Goal: Communication & Community: Answer question/provide support

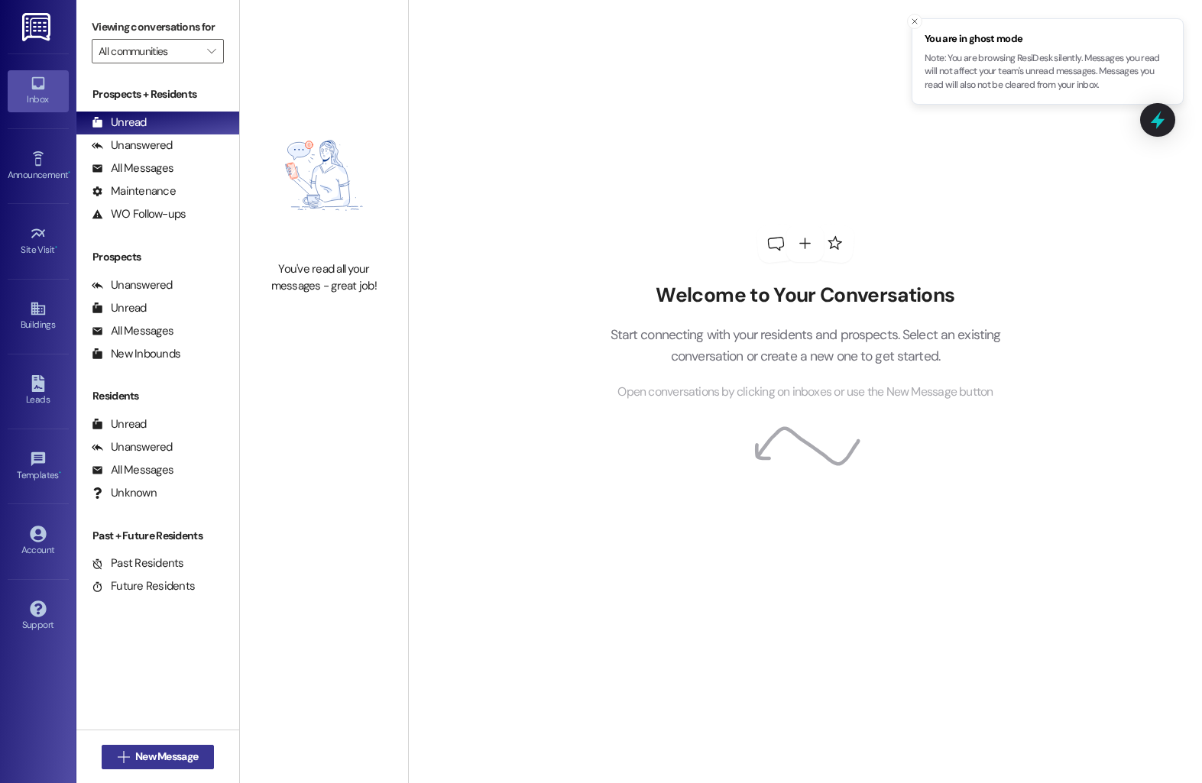
click at [118, 751] on icon "" at bounding box center [123, 757] width 11 height 12
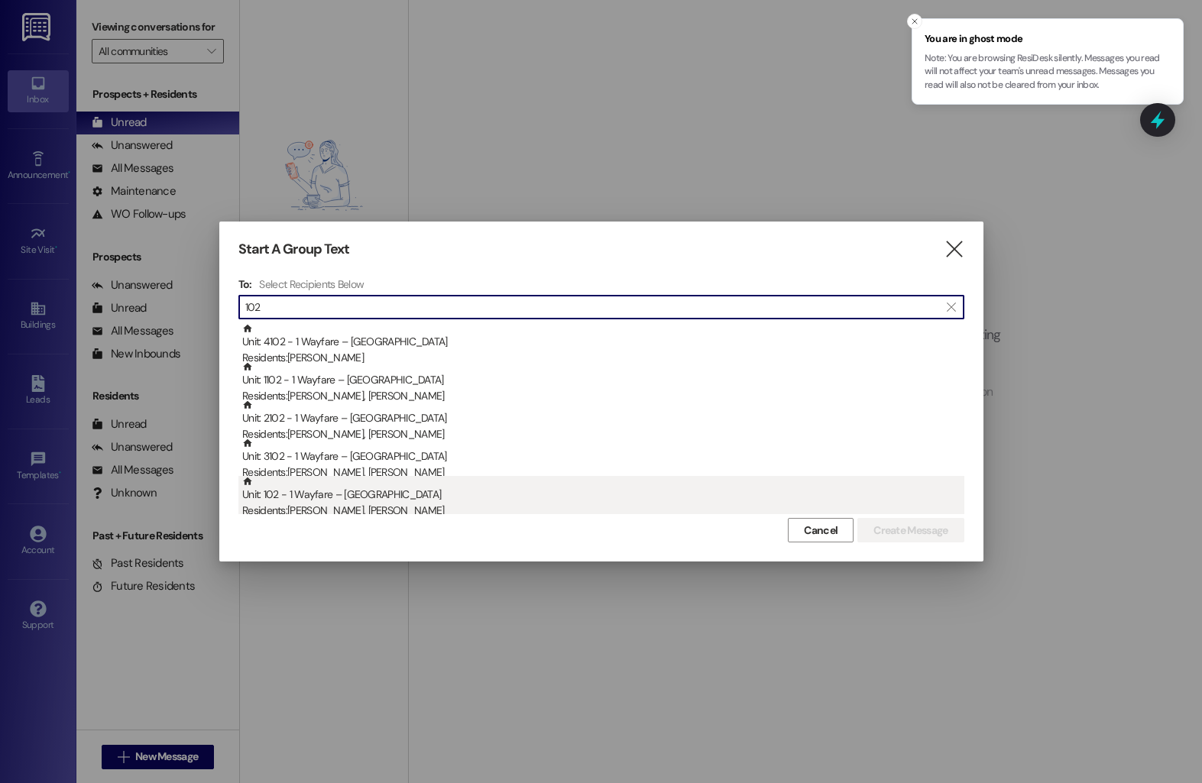
type input "102"
click at [423, 492] on div "Unit: 102 - 1 Wayfare – [GEOGRAPHIC_DATA] Residents: [PERSON_NAME], [PERSON_NAM…" at bounding box center [603, 498] width 722 height 44
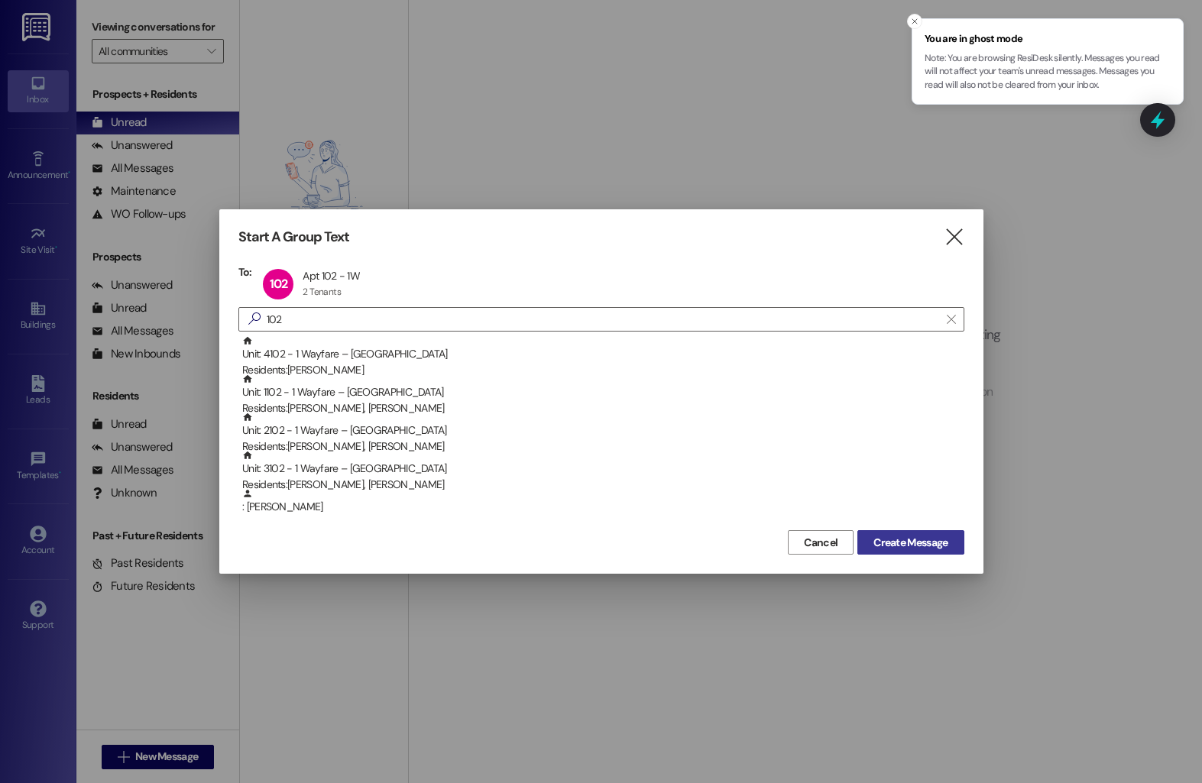
click at [883, 541] on span "Create Message" at bounding box center [911, 543] width 74 height 16
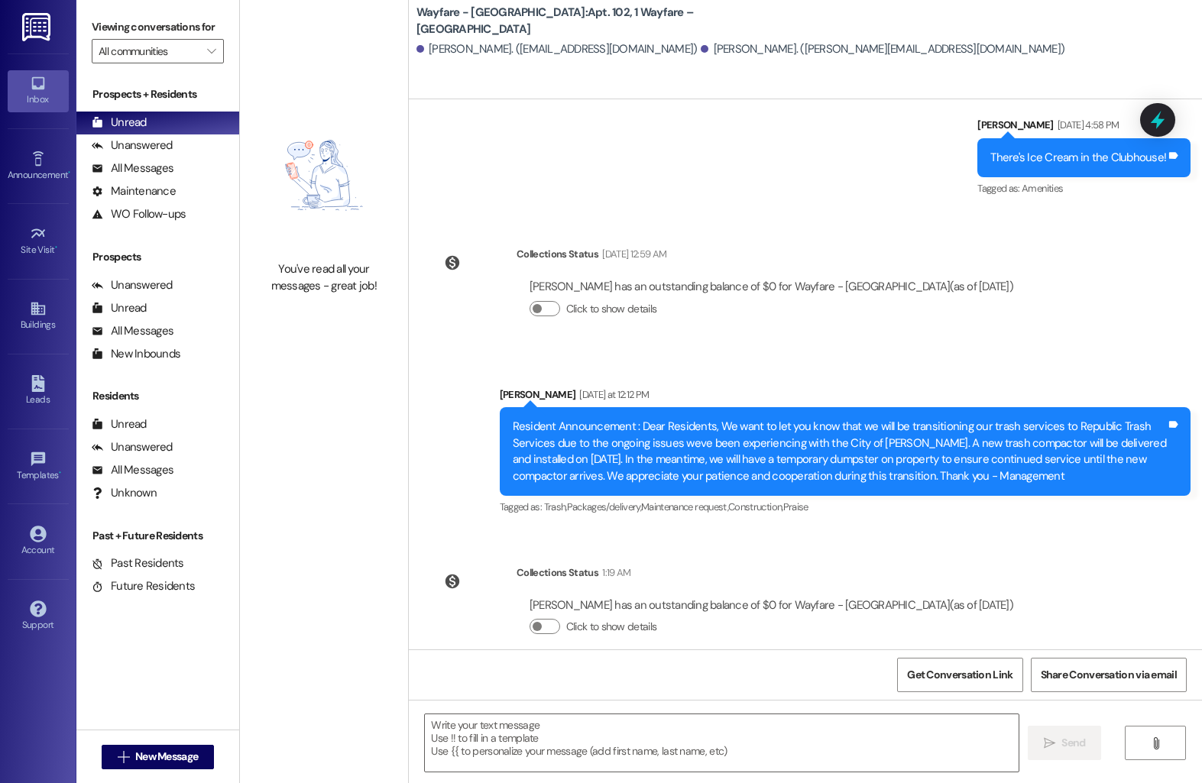
scroll to position [763, 0]
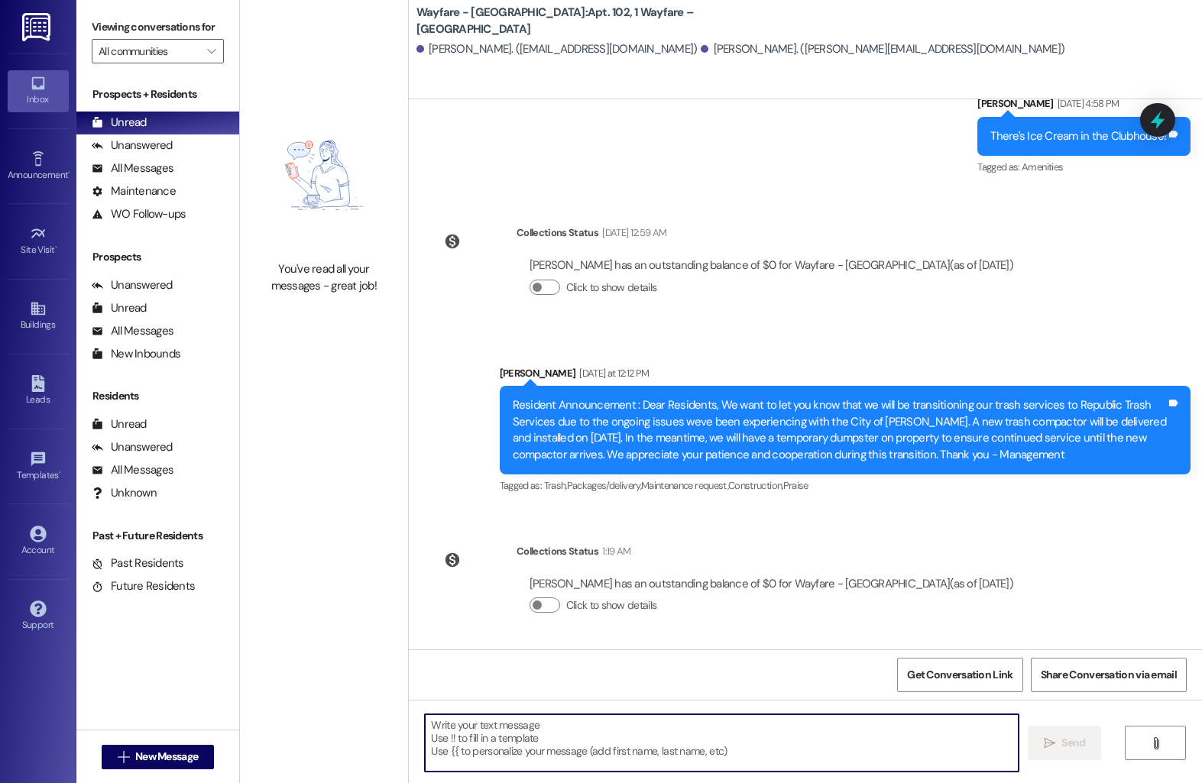
click at [527, 741] on textarea at bounding box center [722, 743] width 594 height 57
type textarea "H"
paste textarea "Hello, We’ve received some complaints regarding noise from your apartment, spec…"
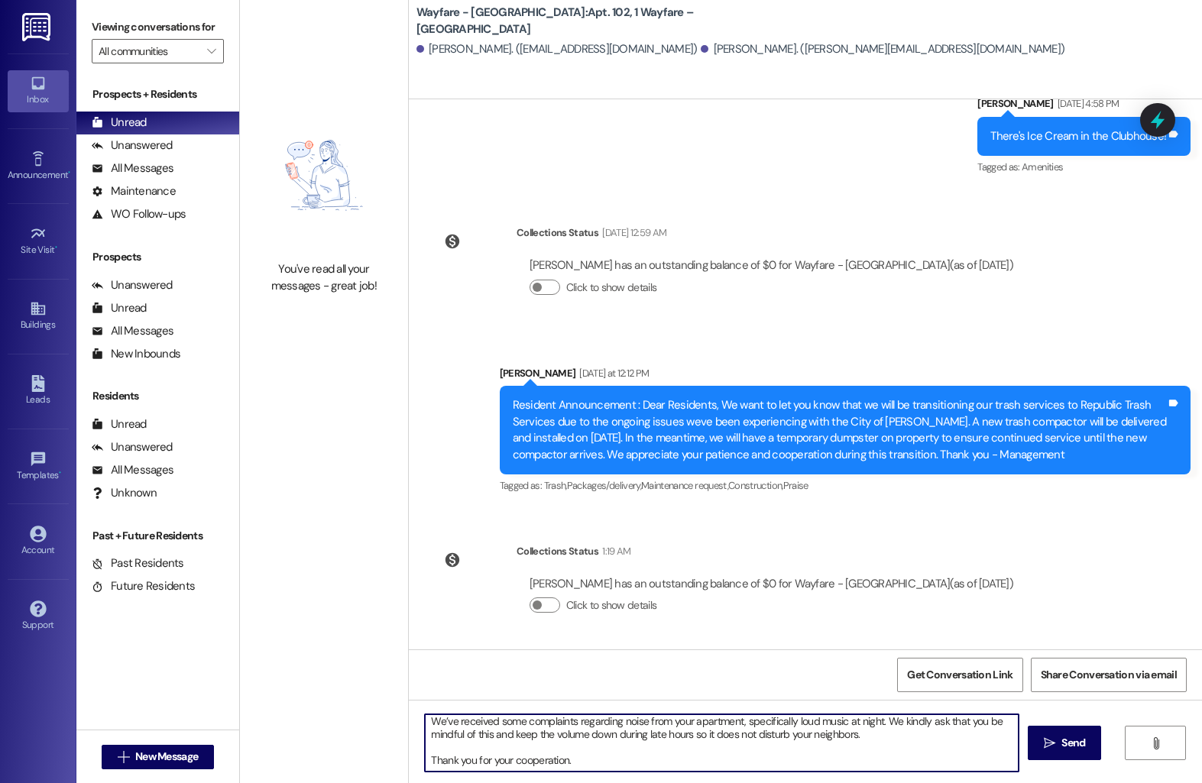
scroll to position [0, 0]
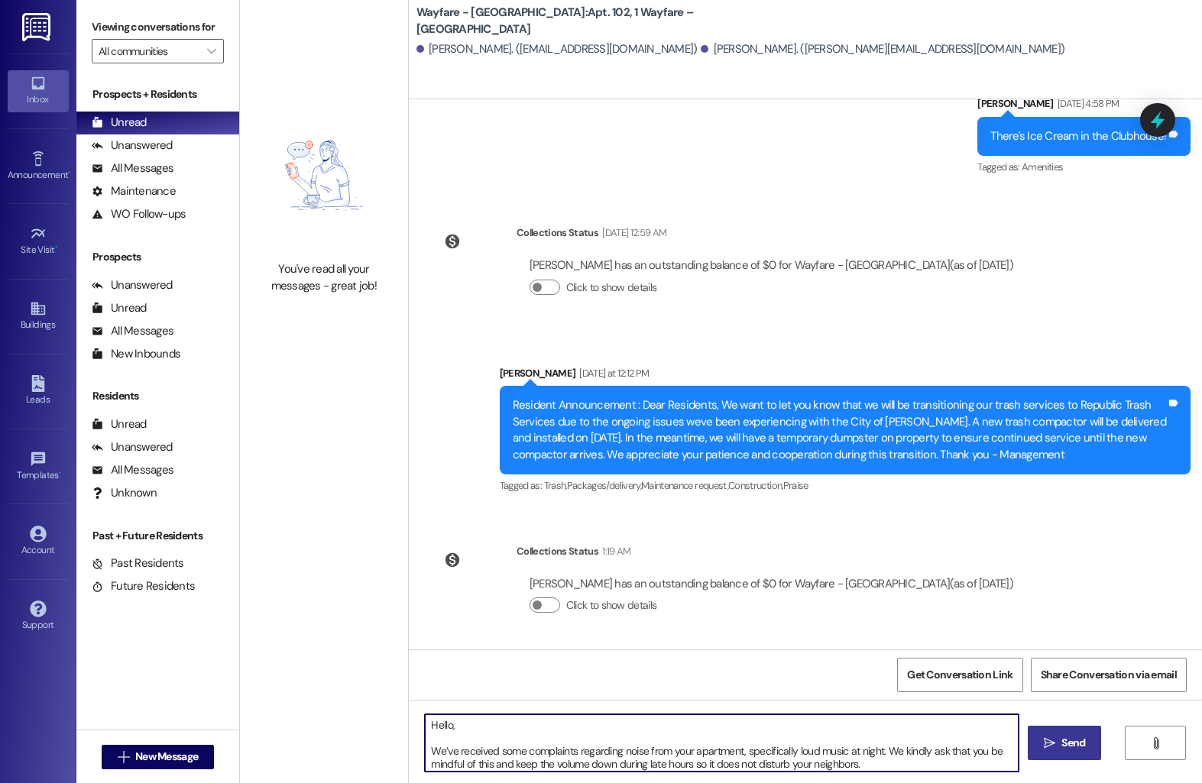
type textarea "Hello, We’ve received some complaints regarding noise from your apartment, spec…"
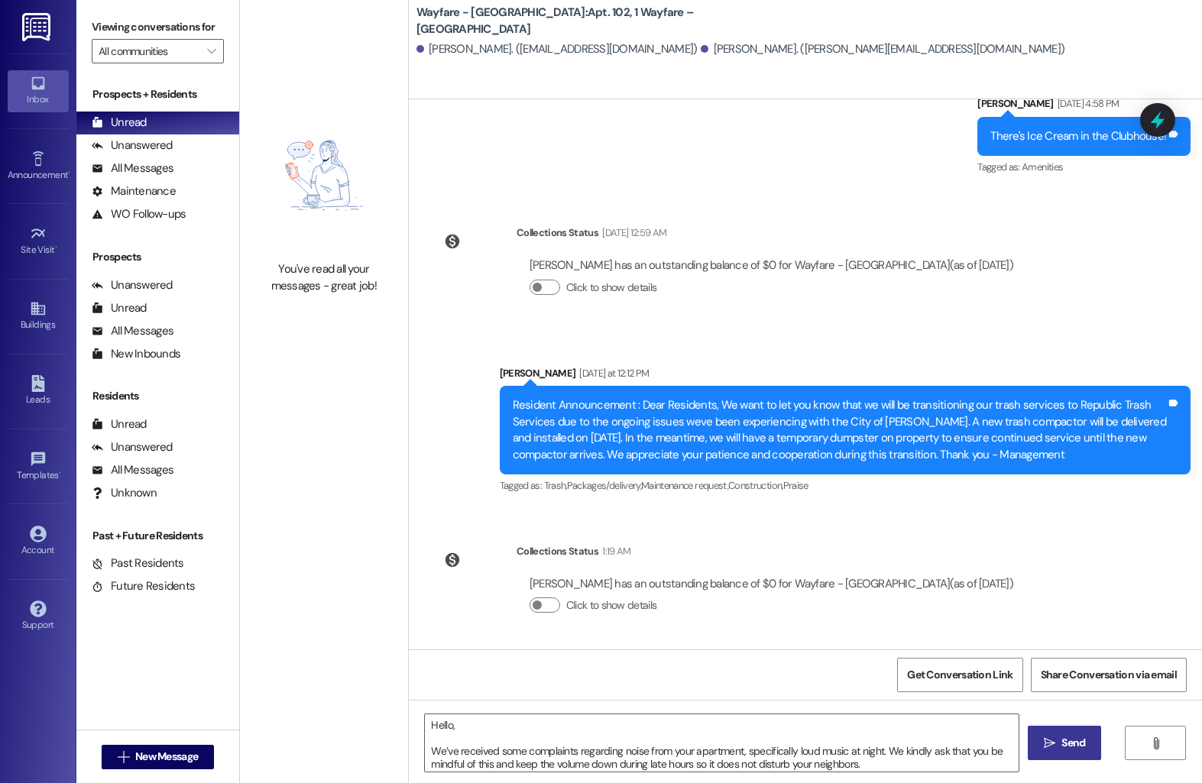
click at [1062, 755] on button " Send" at bounding box center [1065, 743] width 74 height 34
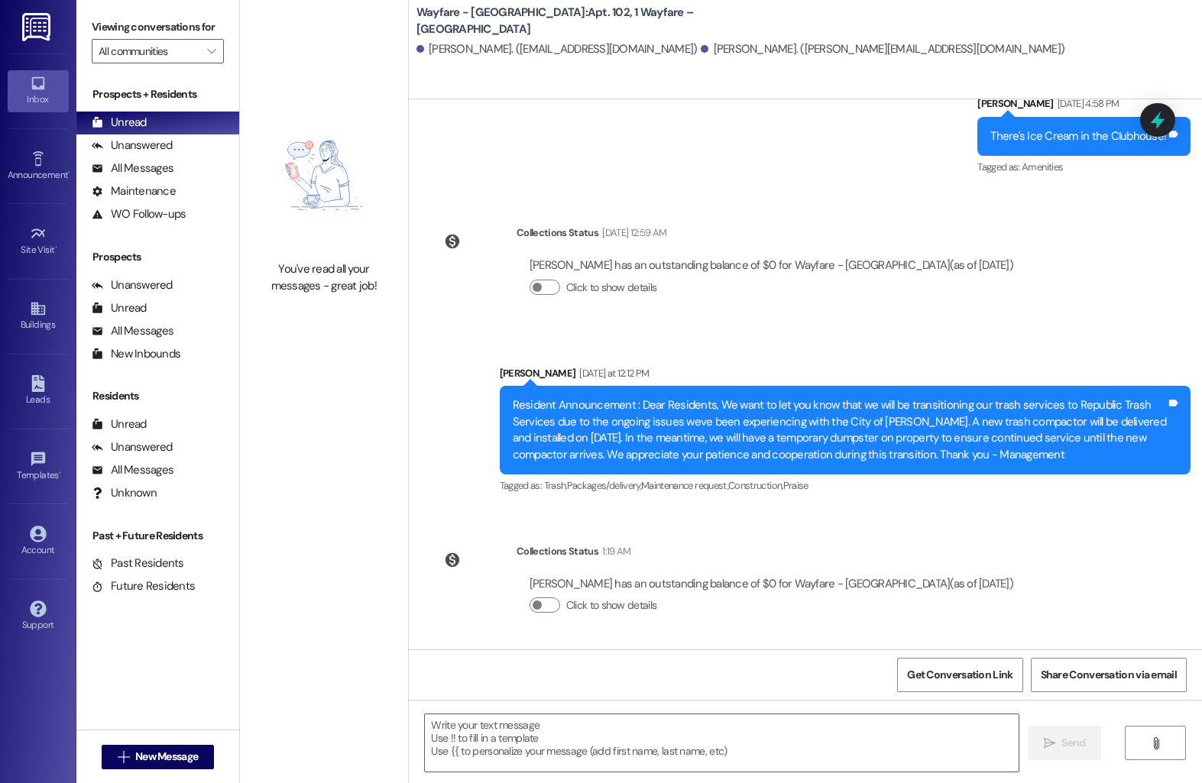
scroll to position [952, 0]
